Goal: Task Accomplishment & Management: Manage account settings

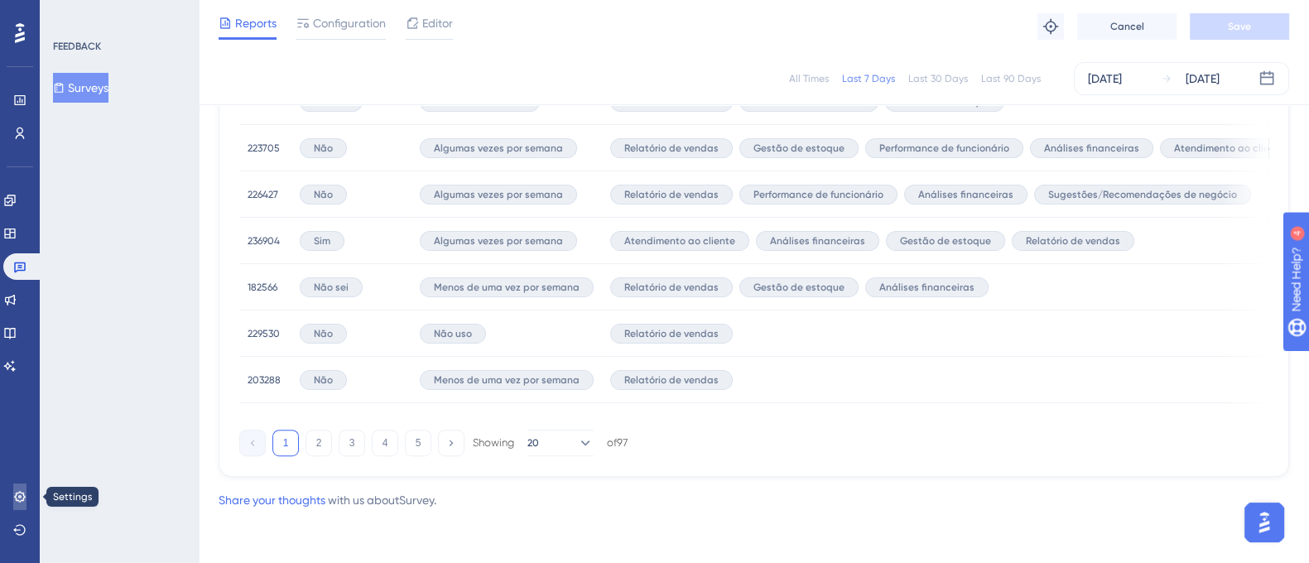
click at [15, 489] on link at bounding box center [19, 497] width 13 height 27
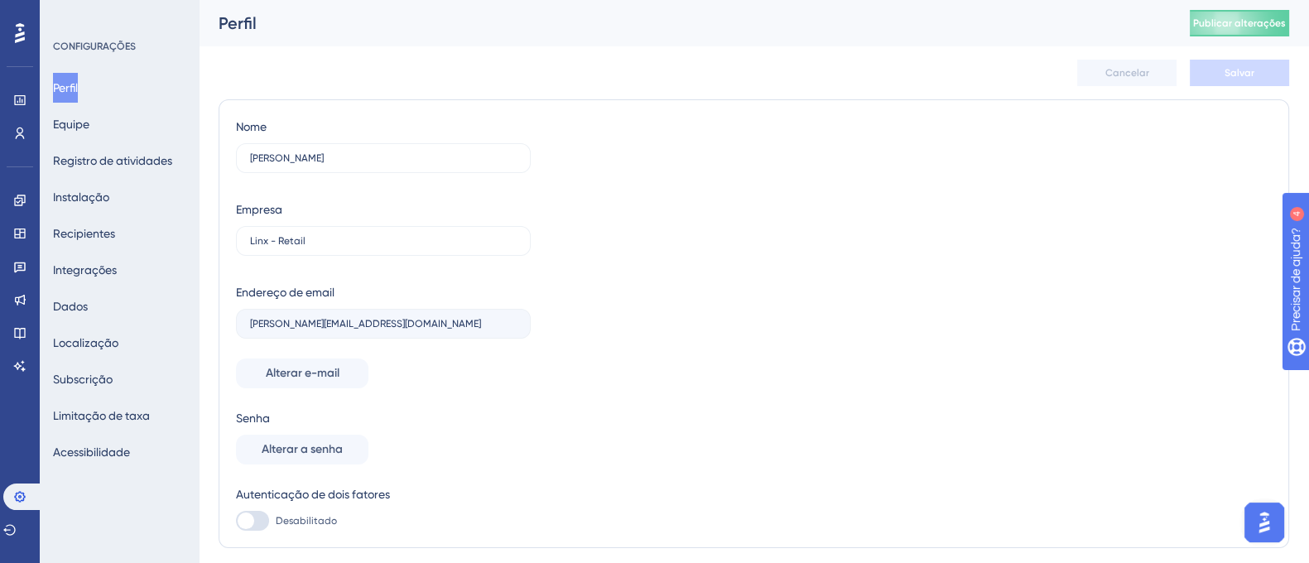
click at [328, 67] on div "Cancelar Salvar" at bounding box center [754, 72] width 1071 height 53
click at [89, 124] on font "Equipe" at bounding box center [71, 124] width 36 height 13
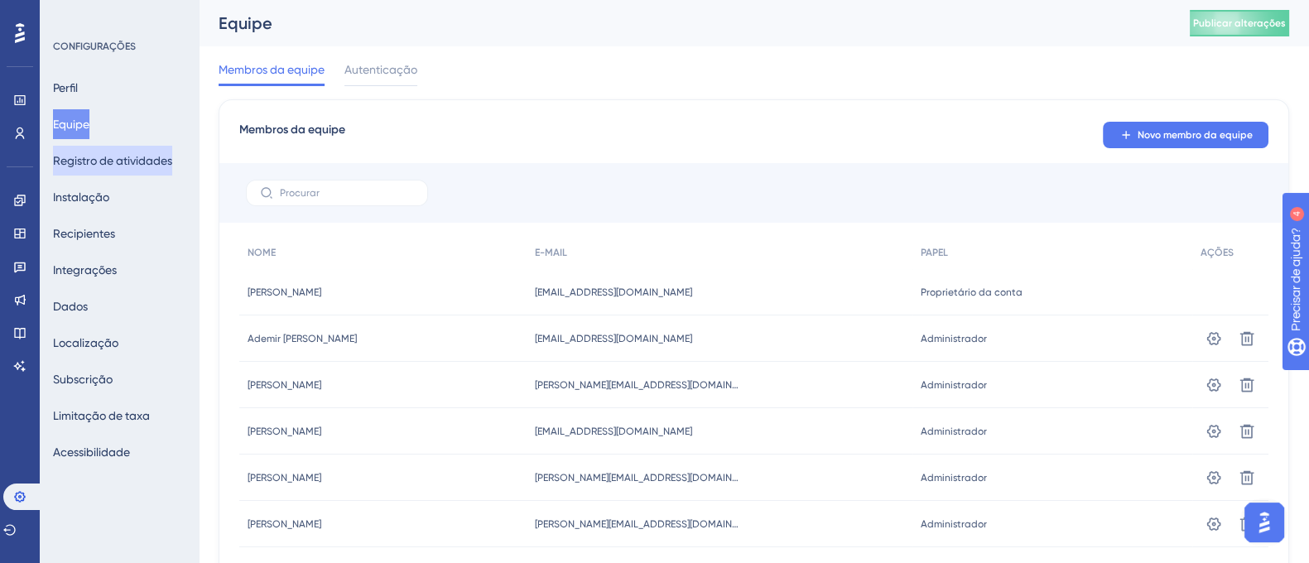
click at [89, 163] on font "Registro de atividades" at bounding box center [112, 160] width 119 height 13
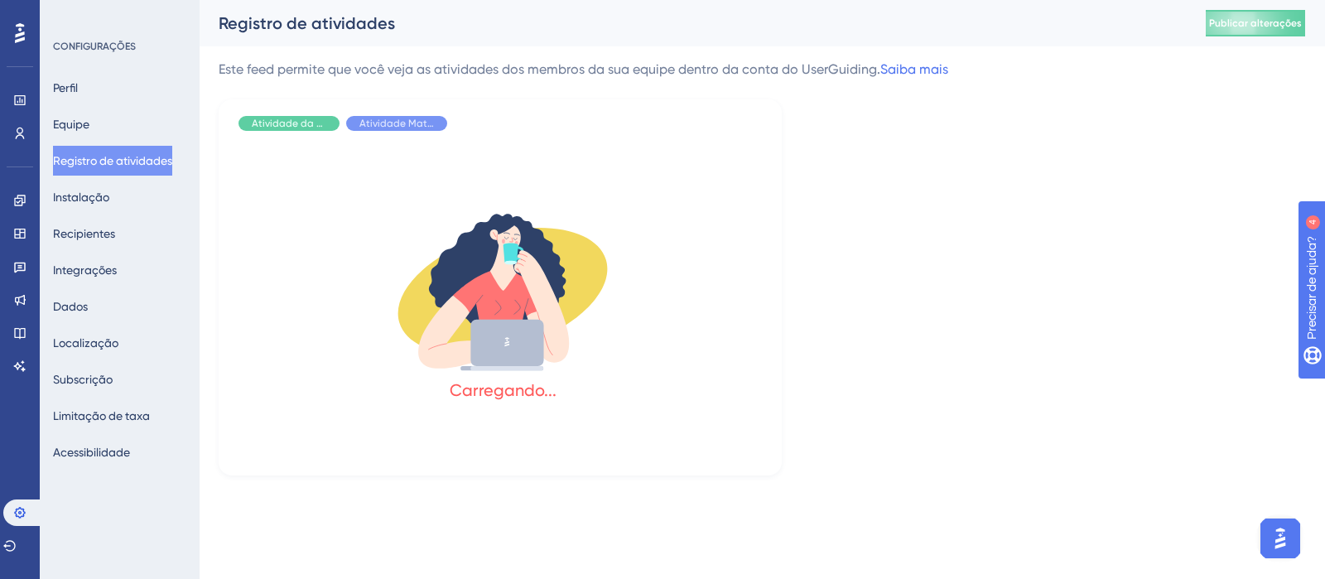
click at [89, 213] on div "Perfil Equipe Registro de atividades Instalação Recipientes Integrações Dados L…" at bounding box center [120, 270] width 134 height 394
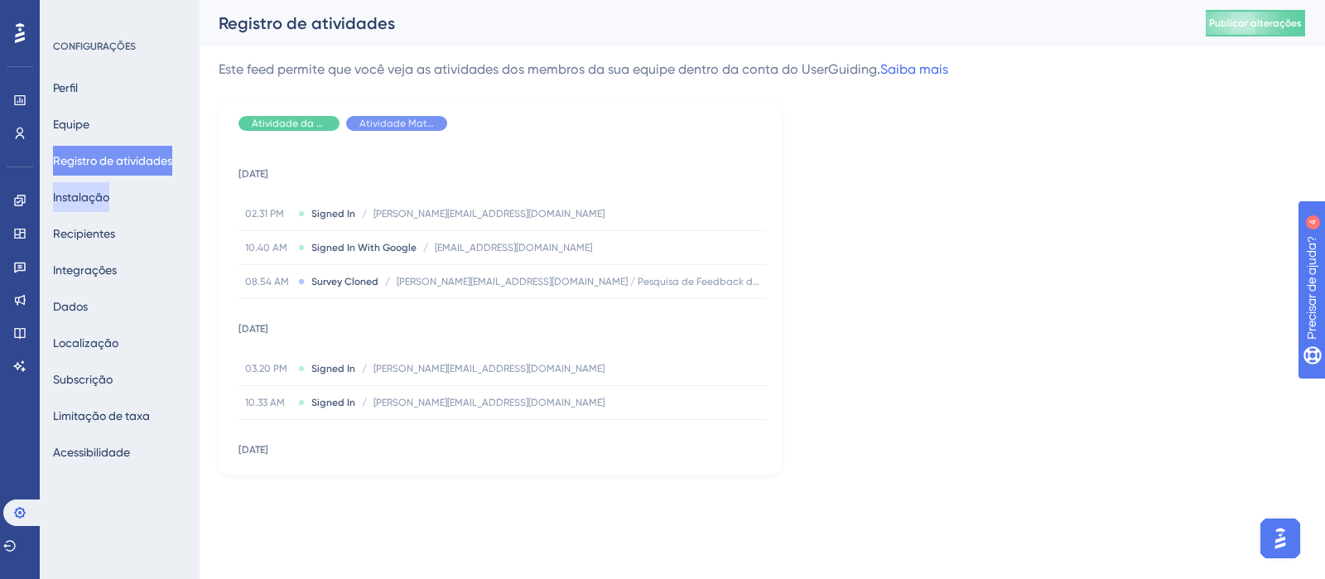
click at [91, 181] on div "Perfil Equipe Registro de atividades Instalação Recipientes Integrações Dados L…" at bounding box center [120, 270] width 134 height 394
click at [91, 203] on font "Instalação" at bounding box center [81, 196] width 56 height 13
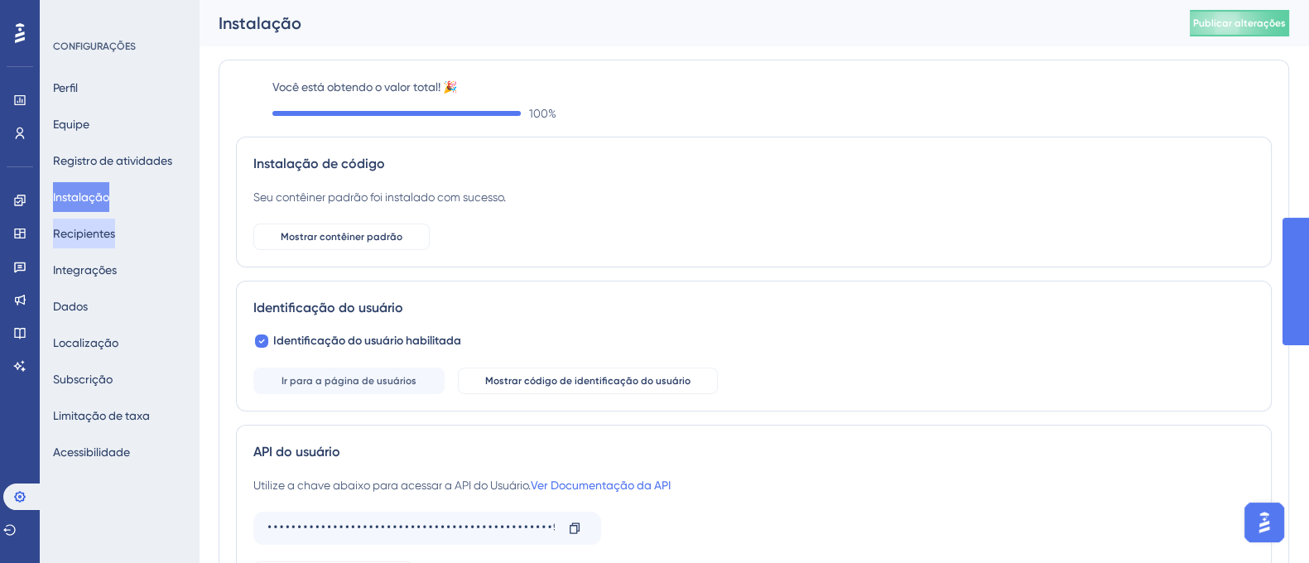
click at [95, 241] on font "Recipientes" at bounding box center [84, 234] width 62 height 20
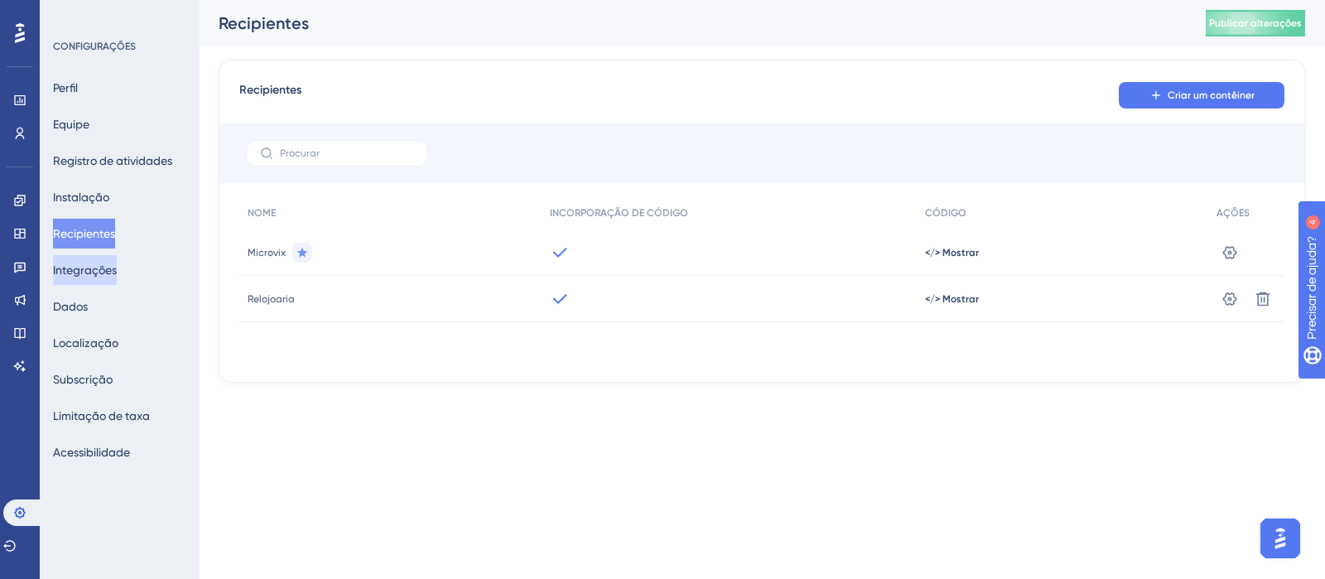
click at [97, 279] on font "Integrações" at bounding box center [85, 270] width 64 height 20
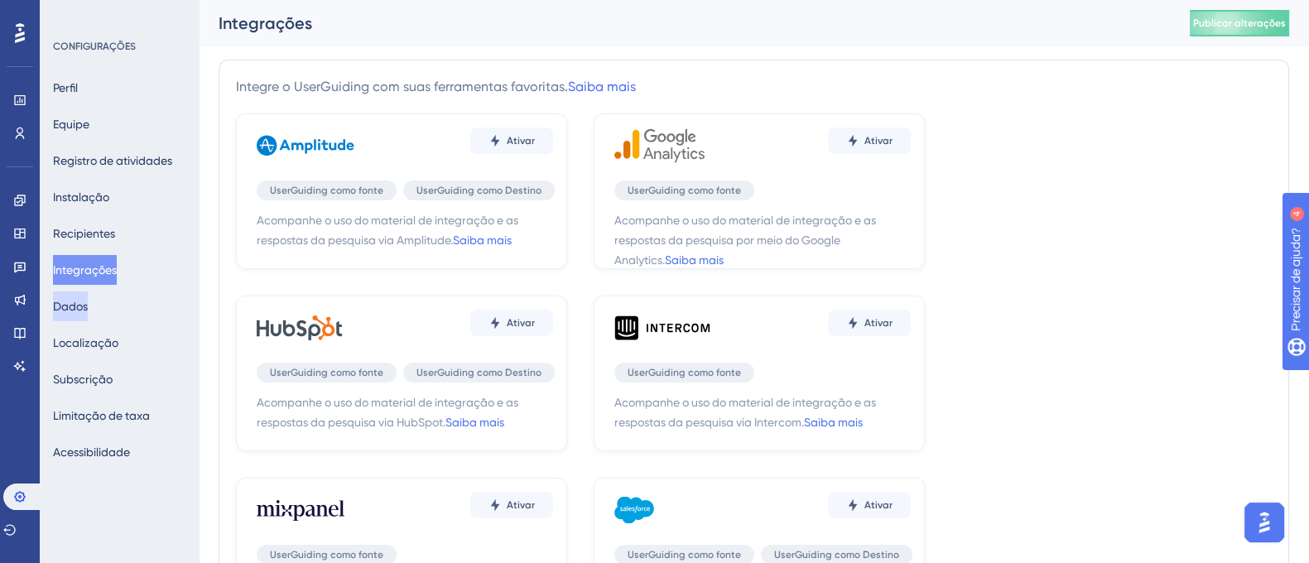
click at [88, 312] on font "Dados" at bounding box center [70, 307] width 35 height 20
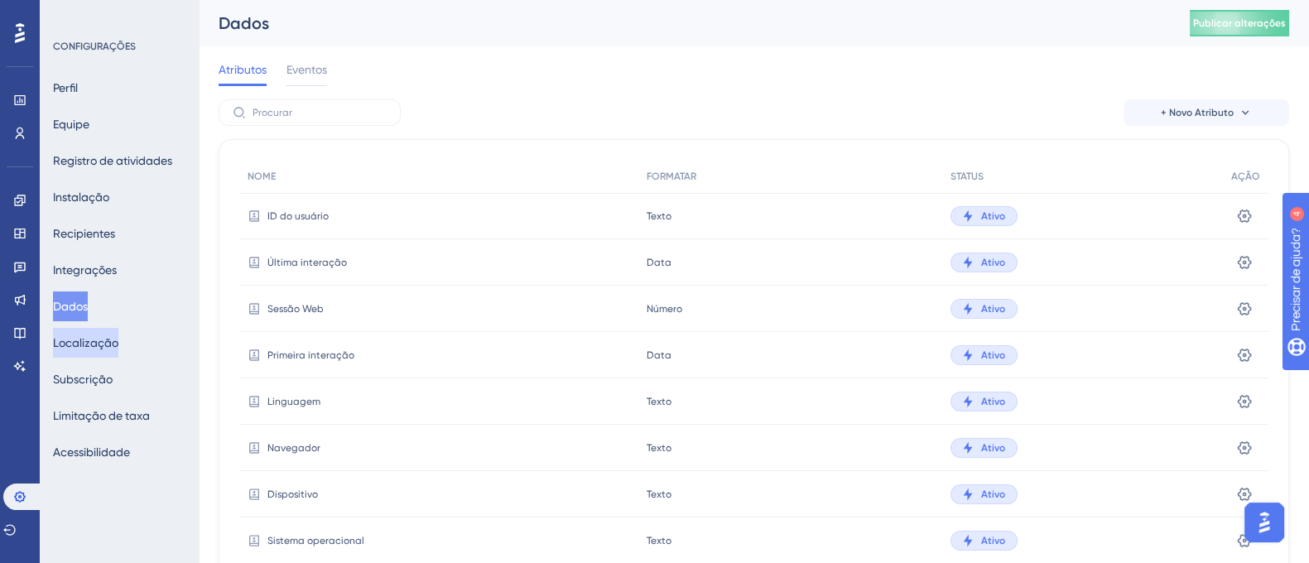
click at [88, 354] on button "Localização" at bounding box center [85, 343] width 65 height 30
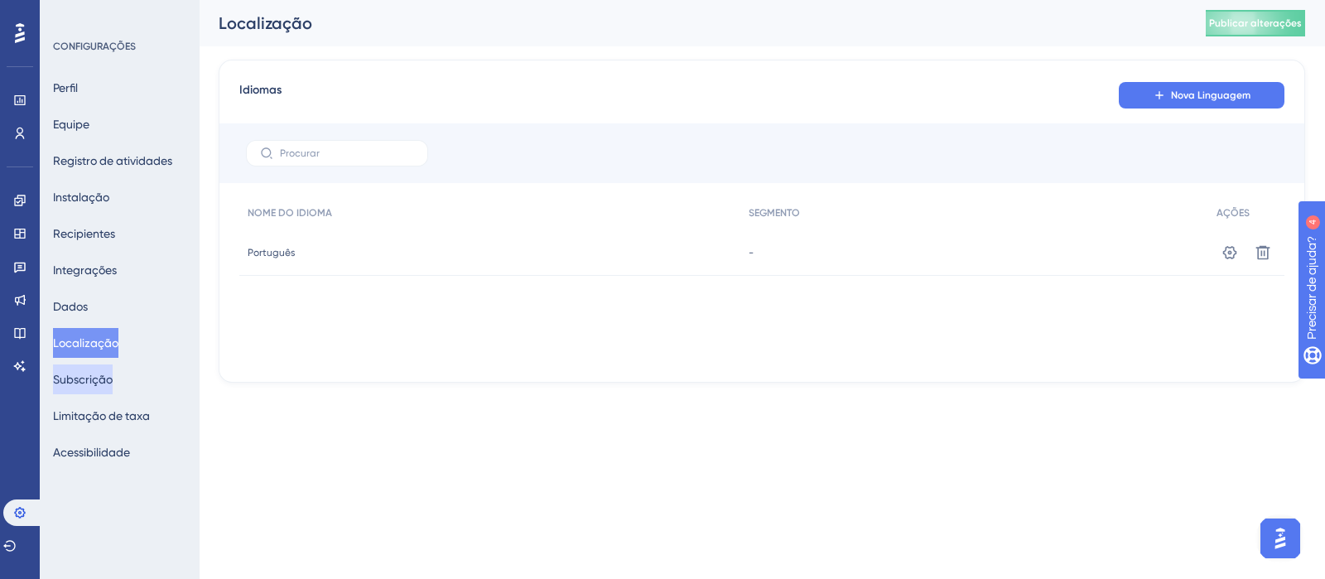
click at [75, 374] on font "Subscrição" at bounding box center [83, 379] width 60 height 13
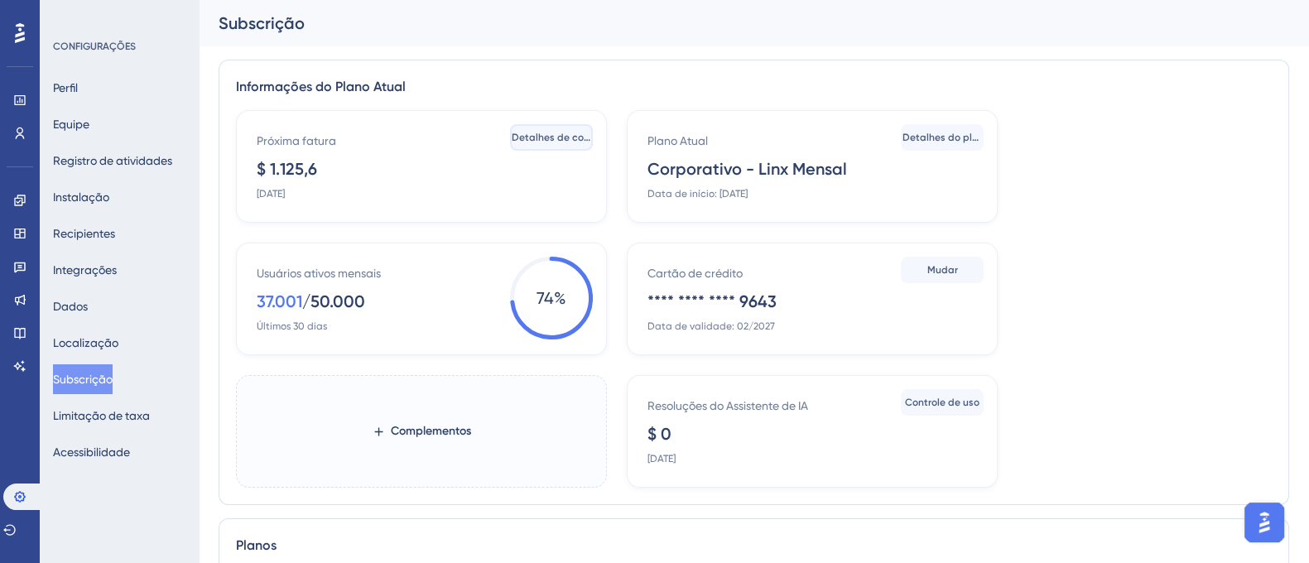
click at [558, 141] on font "Detalhes de cobrança" at bounding box center [565, 138] width 107 height 12
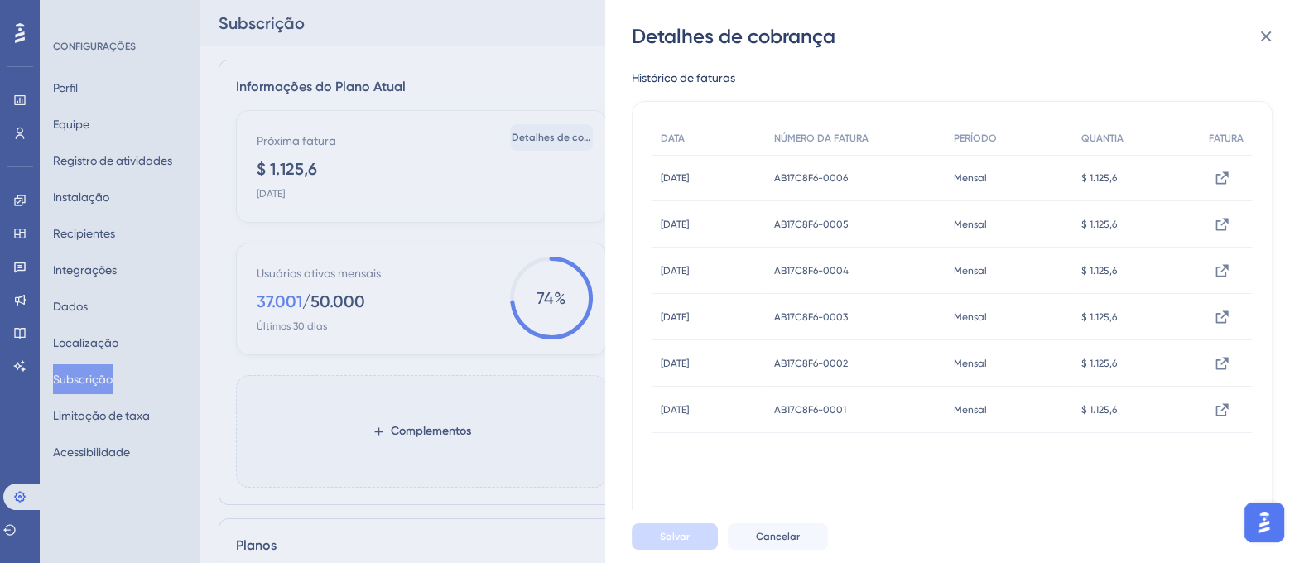
scroll to position [108, 0]
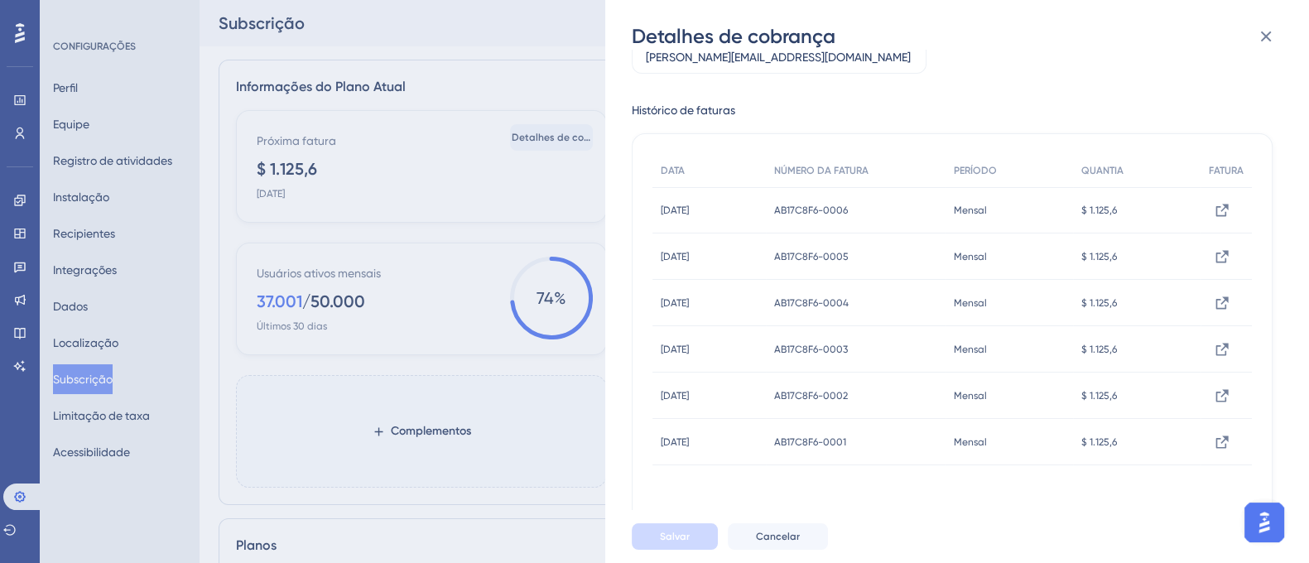
click at [343, 166] on div "Detalhes de cobrança Próximo valor da fatura: $ 1.125,60 Próxima data de cobran…" at bounding box center [654, 281] width 1309 height 563
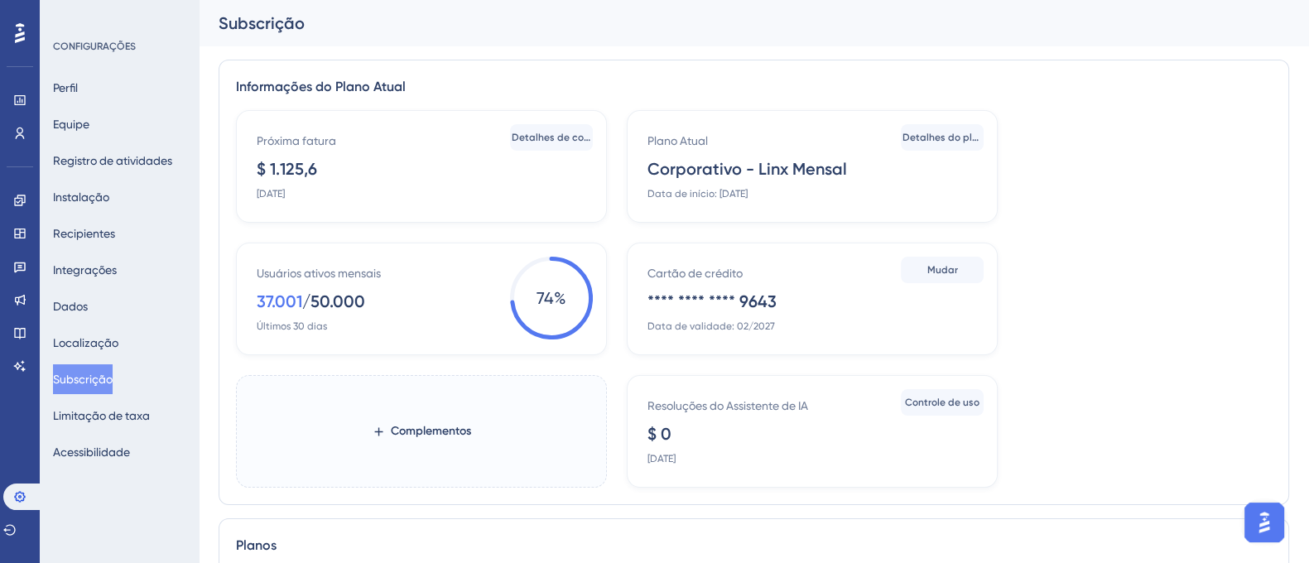
click at [301, 161] on font "$ 1.125,6" at bounding box center [287, 169] width 60 height 20
click at [295, 161] on font "$ 1.125,6" at bounding box center [287, 169] width 60 height 20
click at [567, 141] on font "Detalhes de cobrança" at bounding box center [565, 138] width 107 height 12
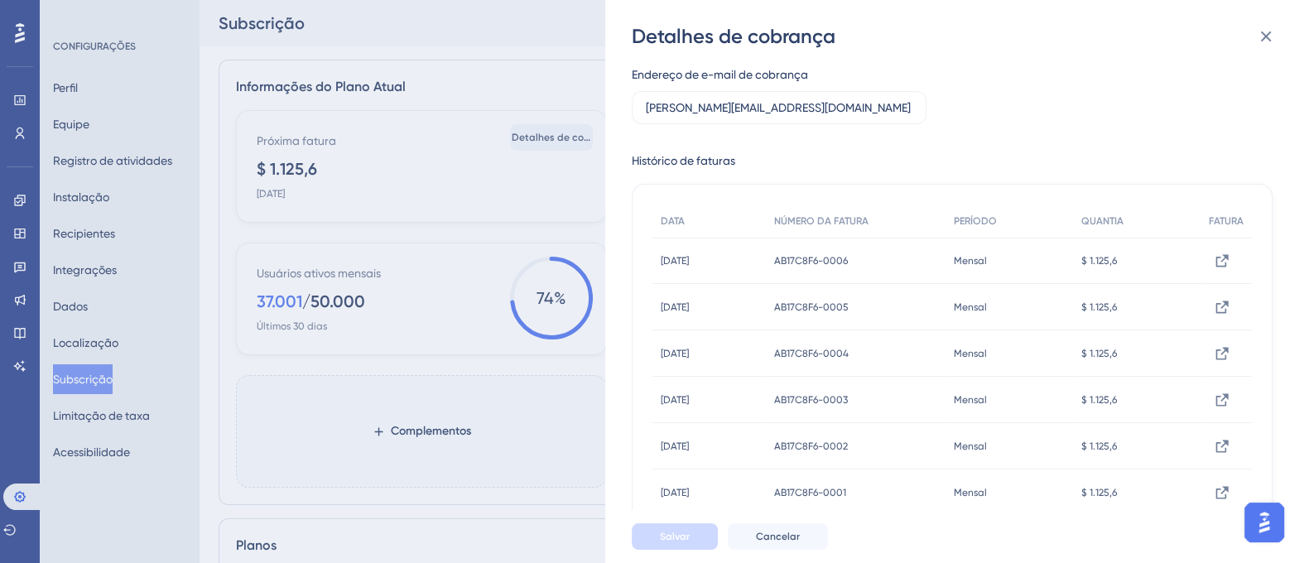
scroll to position [103, 0]
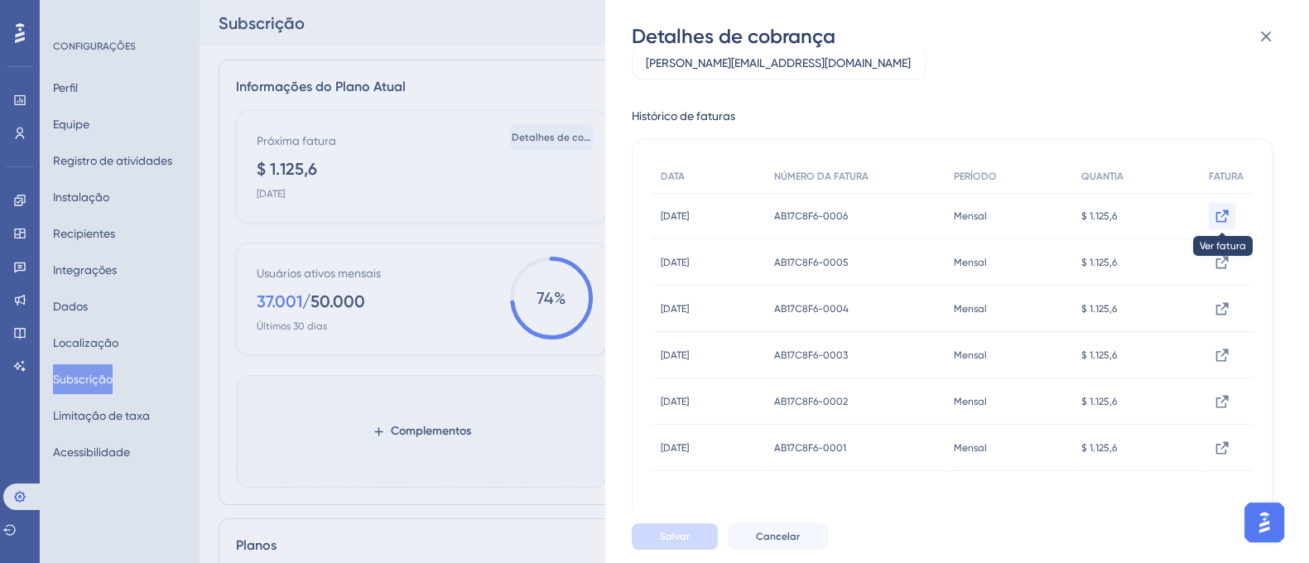
click at [1219, 210] on icon at bounding box center [1223, 216] width 12 height 12
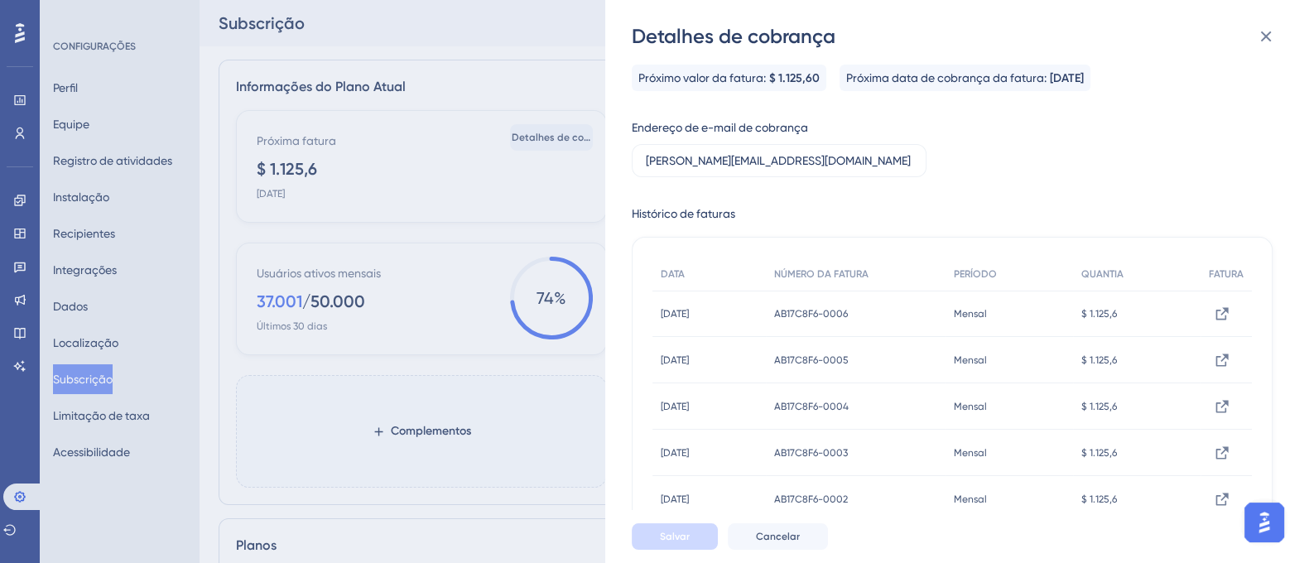
scroll to position [0, 0]
